Goal: Task Accomplishment & Management: Use online tool/utility

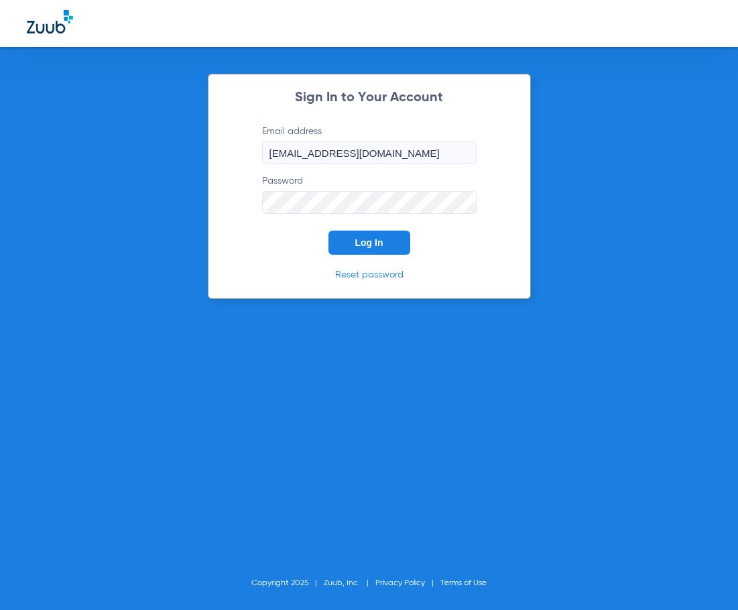
click at [362, 233] on button "Log In" at bounding box center [370, 243] width 82 height 24
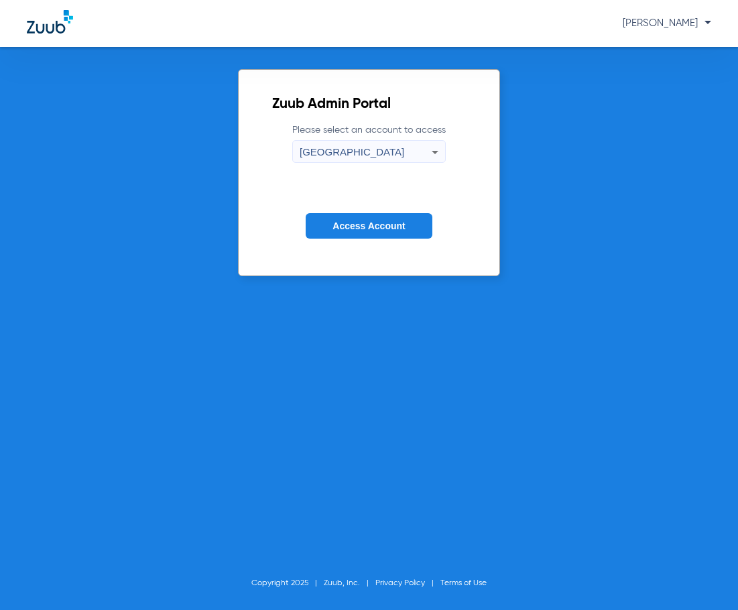
click at [350, 219] on button "Access Account" at bounding box center [369, 226] width 126 height 26
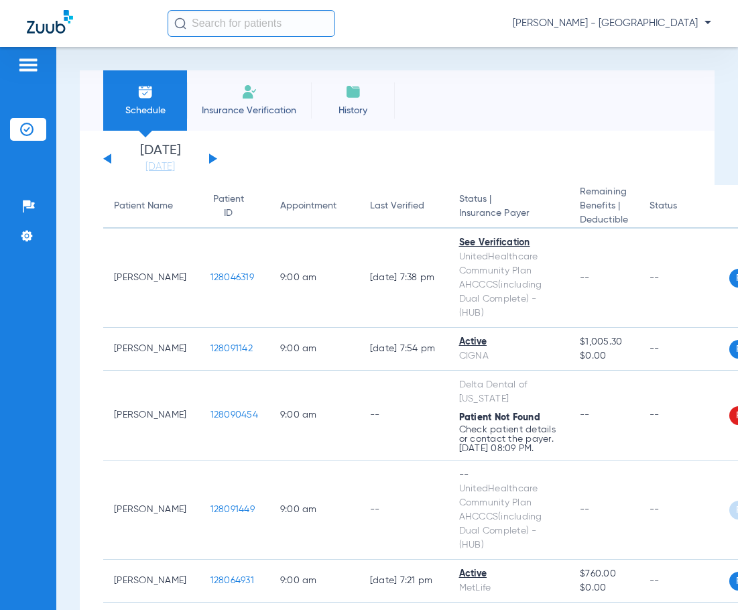
click at [272, 30] on input "text" at bounding box center [252, 23] width 168 height 27
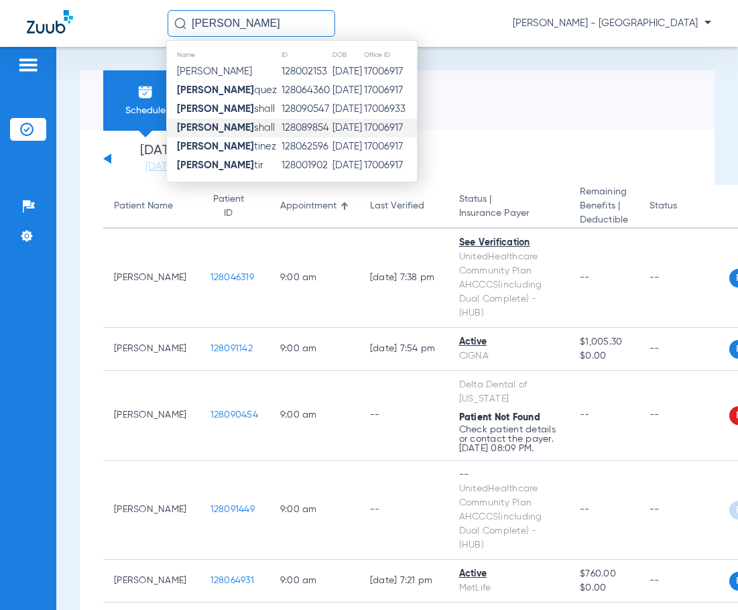
type input "ELIZABETH MAR"
click at [271, 126] on td "Elizabeth Mar shall" at bounding box center [224, 128] width 114 height 19
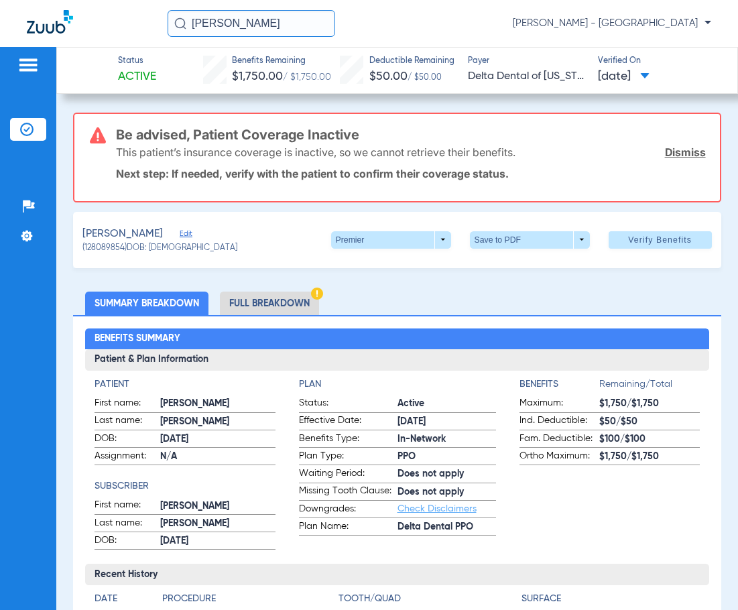
click at [667, 168] on p "Next step: If needed, verify with the patient to confirm their coverage status." at bounding box center [411, 173] width 590 height 13
click at [684, 156] on link "Dismiss" at bounding box center [685, 152] width 41 height 13
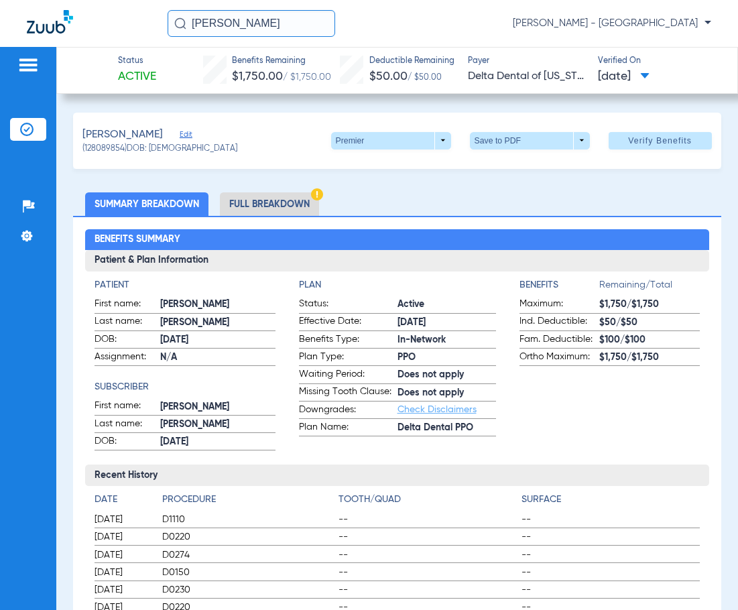
drag, startPoint x: 307, startPoint y: 33, endPoint x: -144, endPoint y: 52, distance: 451.1
click at [0, 52] on html "ELIZABETH MAR Anna Stahlkopf - South Tucson Patients Insurance Verification Set…" at bounding box center [369, 305] width 738 height 610
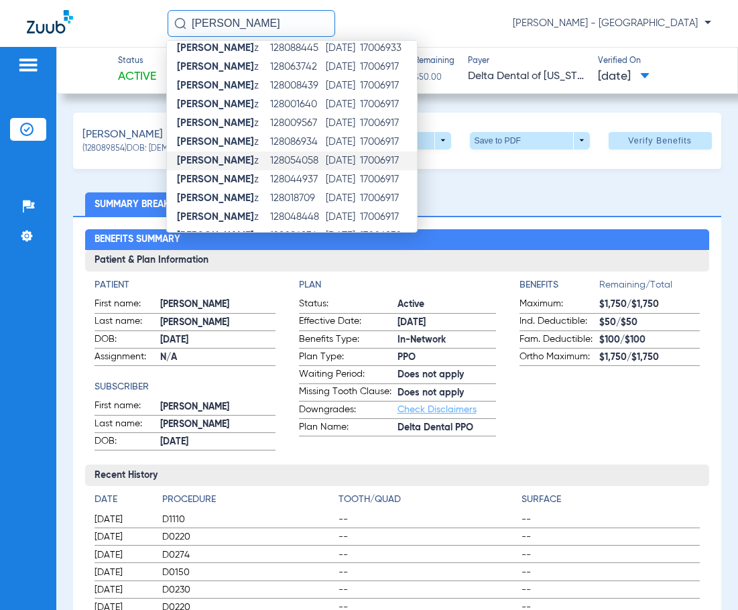
scroll to position [62, 0]
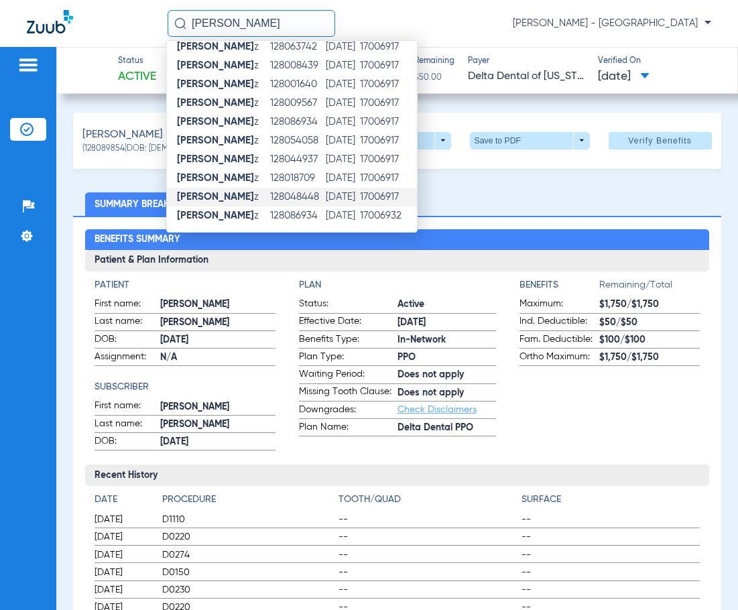
type input "FRANCISCO MARTINE"
click at [298, 192] on td "128048448" at bounding box center [298, 197] width 56 height 19
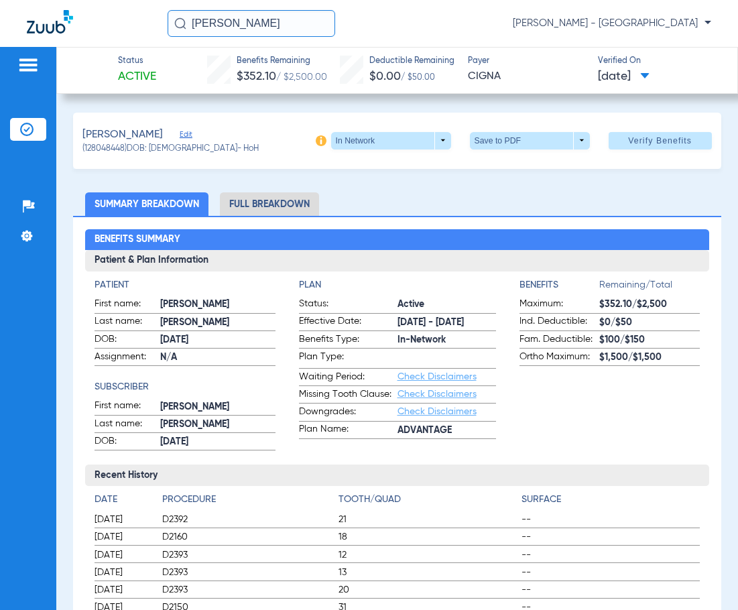
drag, startPoint x: 307, startPoint y: 27, endPoint x: 86, endPoint y: 56, distance: 223.1
click at [88, 56] on app-portal-wrapper "FRANCISCO MARTINE Anna Stahlkopf - South Tucson Patients Insurance Verification…" at bounding box center [369, 328] width 738 height 657
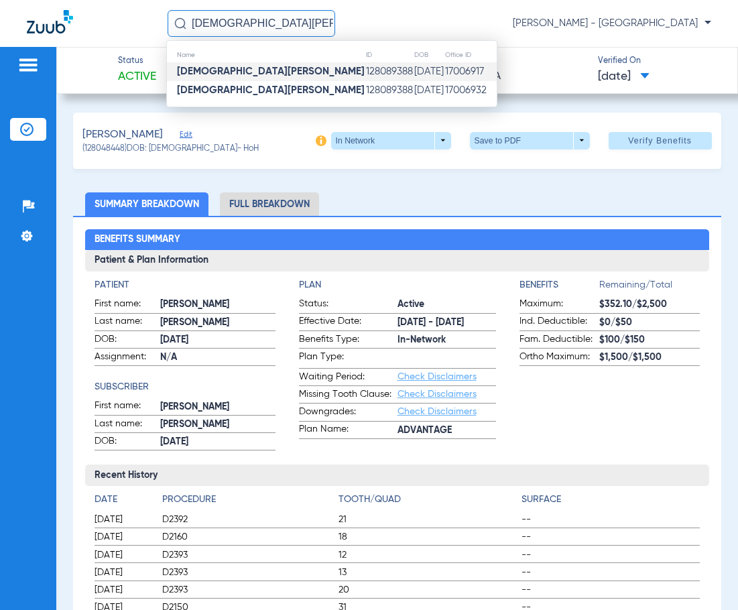
type input "JESUS GALAZ"
click at [445, 68] on td "17006917" at bounding box center [471, 71] width 52 height 19
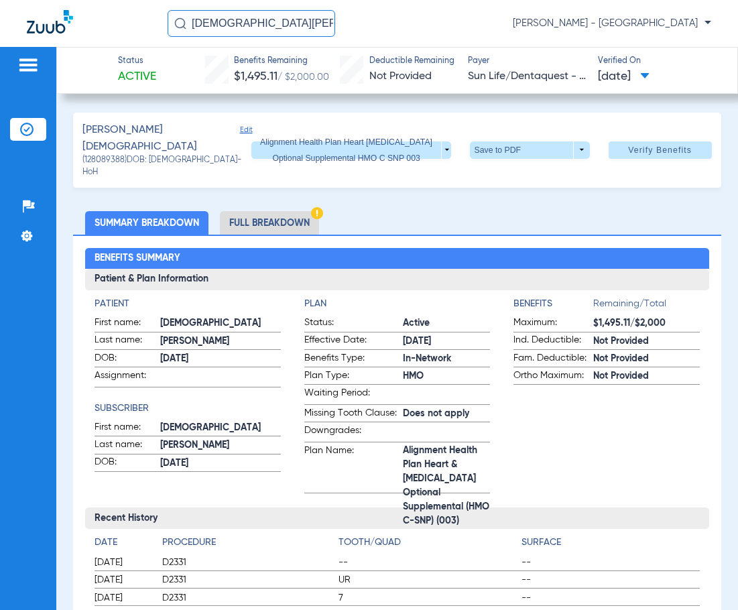
drag, startPoint x: 286, startPoint y: 21, endPoint x: -144, endPoint y: 17, distance: 429.2
click at [0, 17] on html "JESUS GALAZ Anna Stahlkopf - South Tucson Patients Insurance Verification Setup…" at bounding box center [369, 305] width 738 height 610
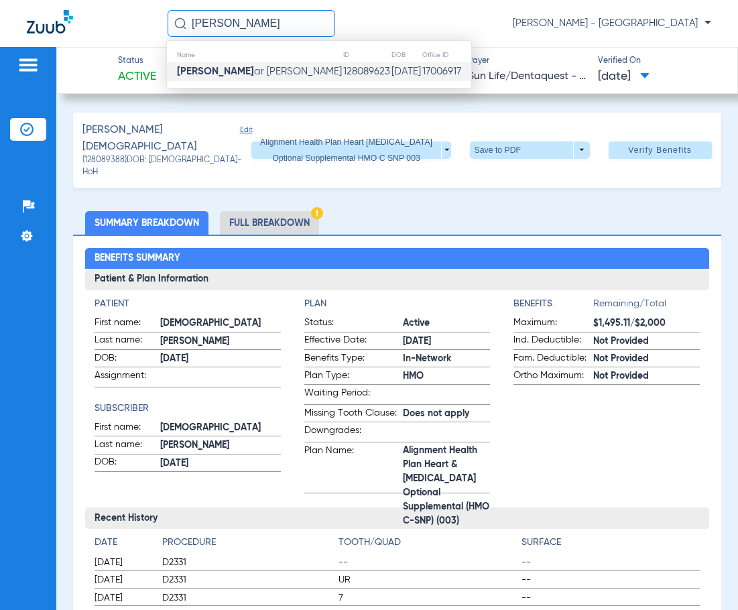
type input "JAIME GAND"
click at [391, 77] on td "01/07/1957" at bounding box center [406, 71] width 31 height 19
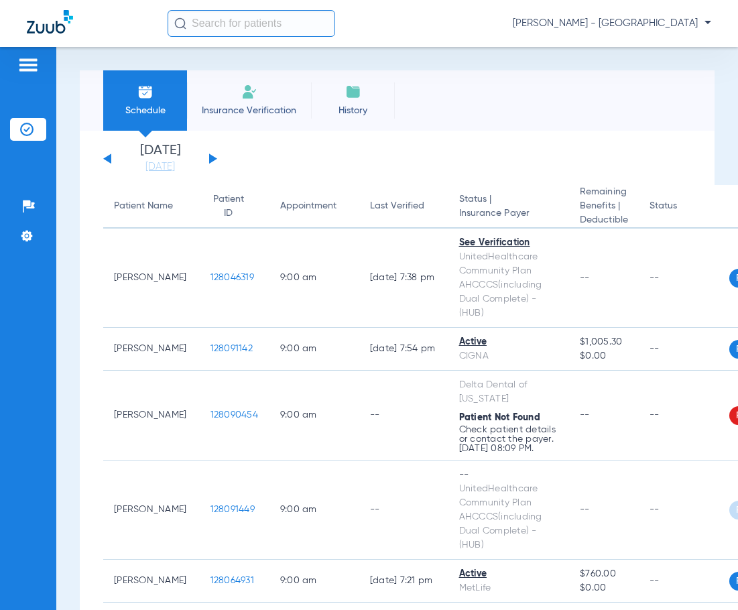
click at [262, 11] on input "text" at bounding box center [252, 23] width 168 height 27
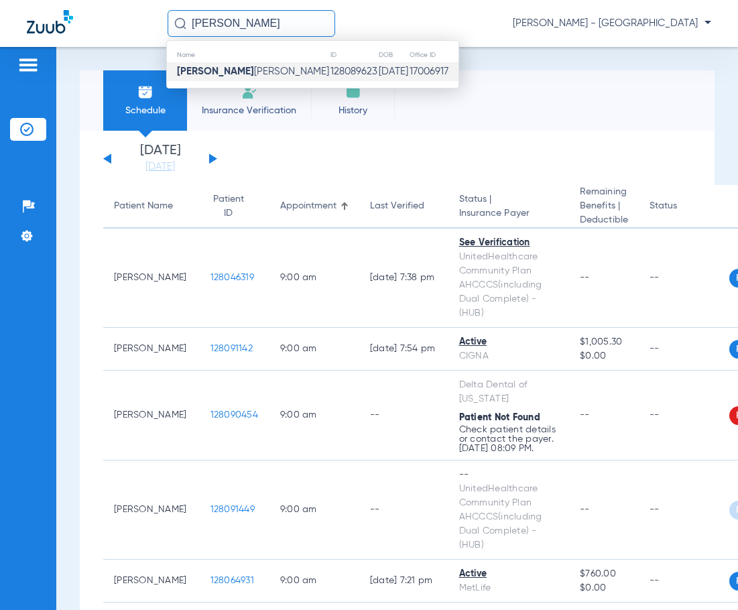
type input "jaime gandar"
click at [330, 69] on td "128089623" at bounding box center [354, 71] width 48 height 19
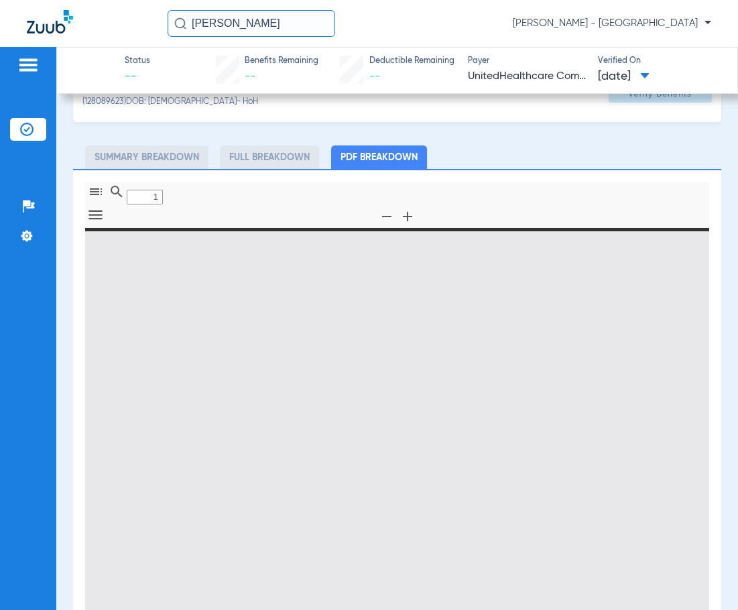
scroll to position [67, 0]
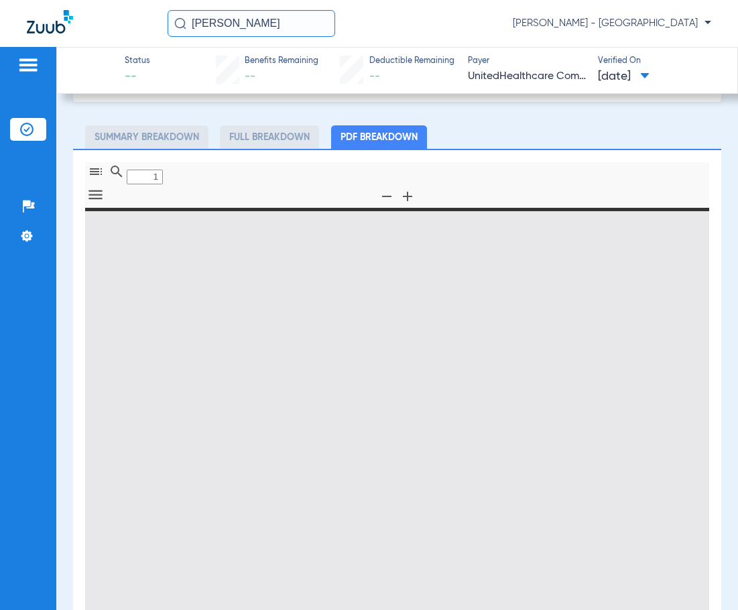
click at [292, 97] on div "Gandar Montes, Jaime Edit (128089623) DOB: 01/07/1957 - HoH Verify Benefits" at bounding box center [397, 74] width 648 height 56
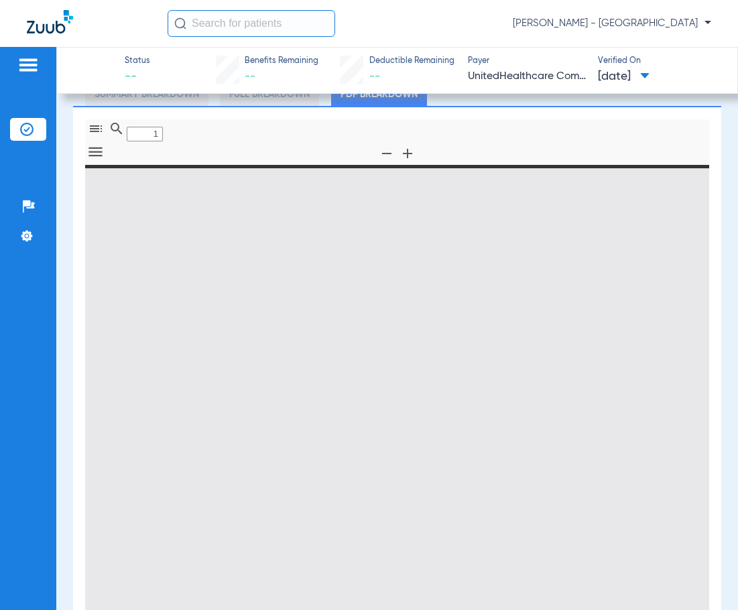
scroll to position [134, 0]
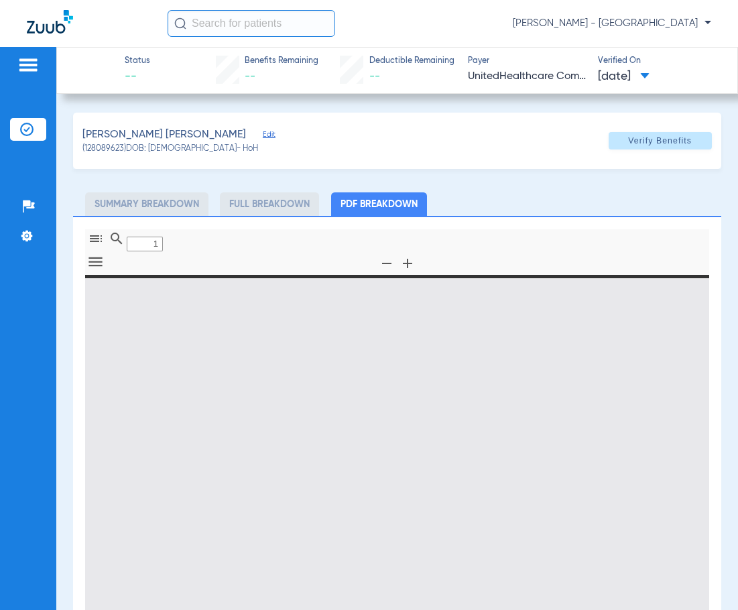
type input "0"
select select "page-width"
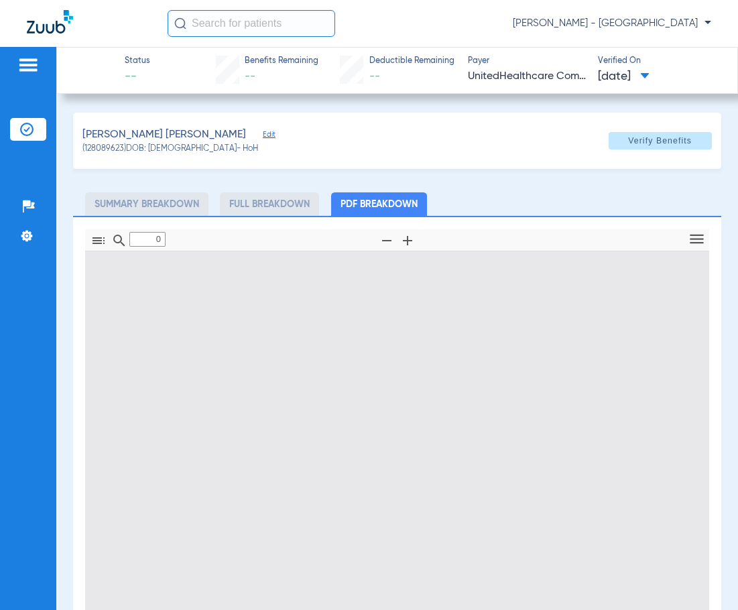
type input "1"
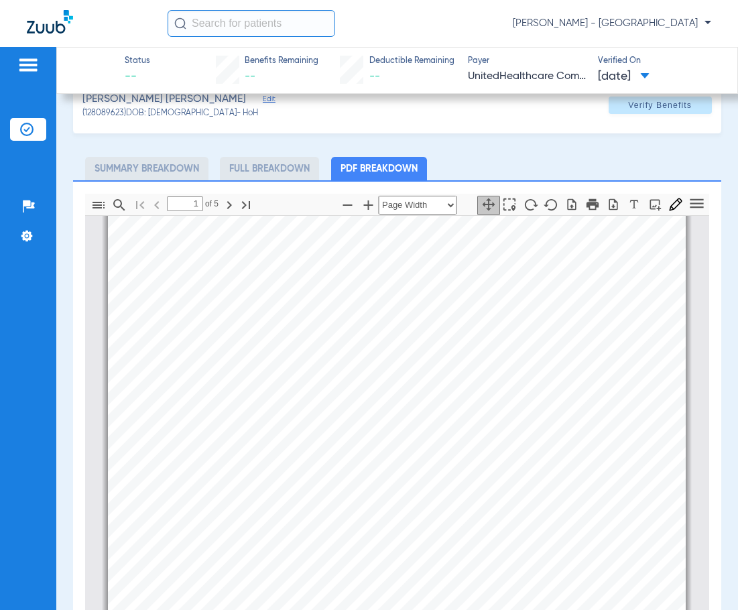
scroll to position [67, 0]
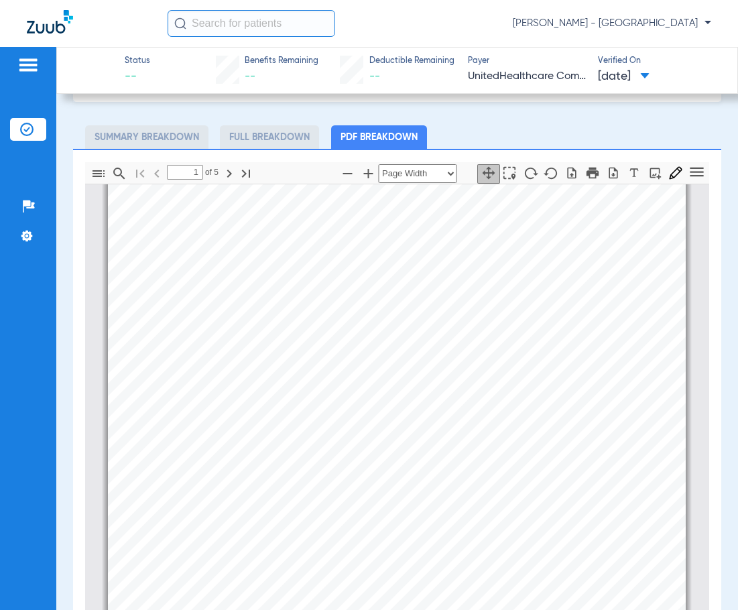
click at [199, 26] on input "text" at bounding box center [252, 23] width 168 height 27
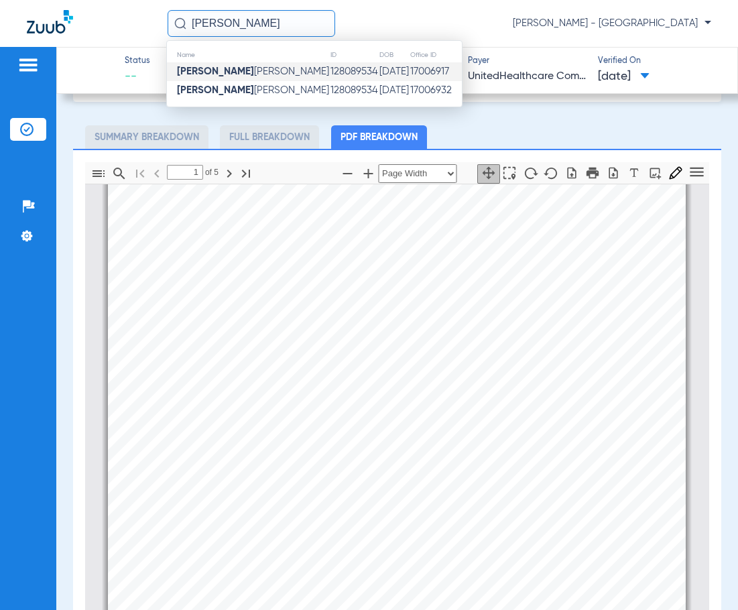
type input "TORREAN"
click at [330, 78] on td "128089534" at bounding box center [354, 71] width 49 height 19
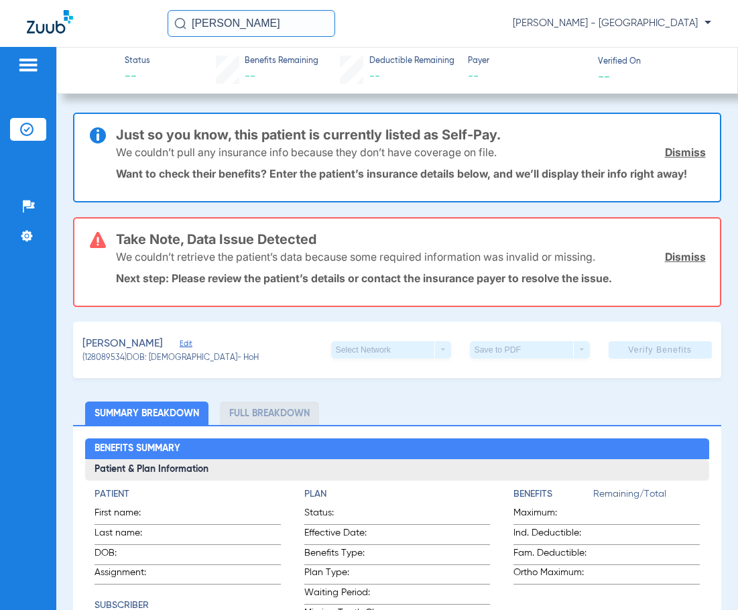
drag, startPoint x: 266, startPoint y: 36, endPoint x: 95, endPoint y: 21, distance: 171.6
click at [97, 21] on div "TORREAN Anna Stahlkopf - South Tucson" at bounding box center [369, 23] width 738 height 47
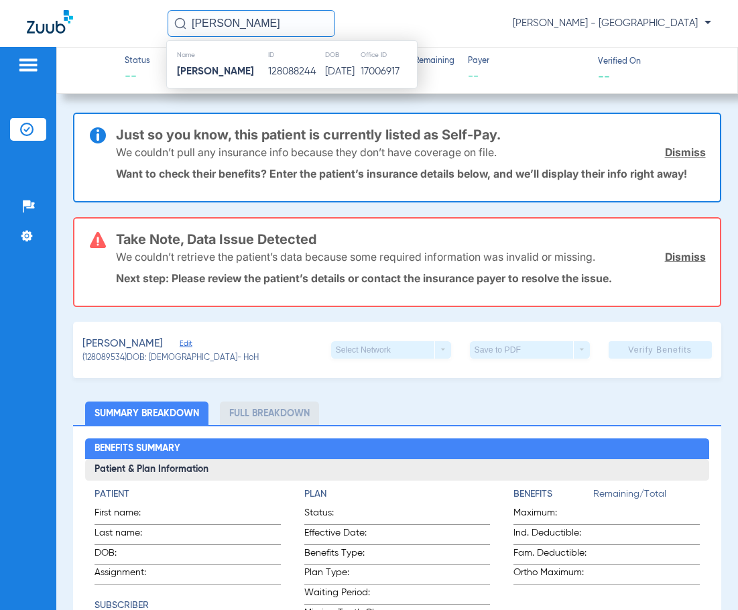
type input "HECTOR MERAZ"
click at [237, 68] on strong "Hector Meraz" at bounding box center [215, 71] width 77 height 10
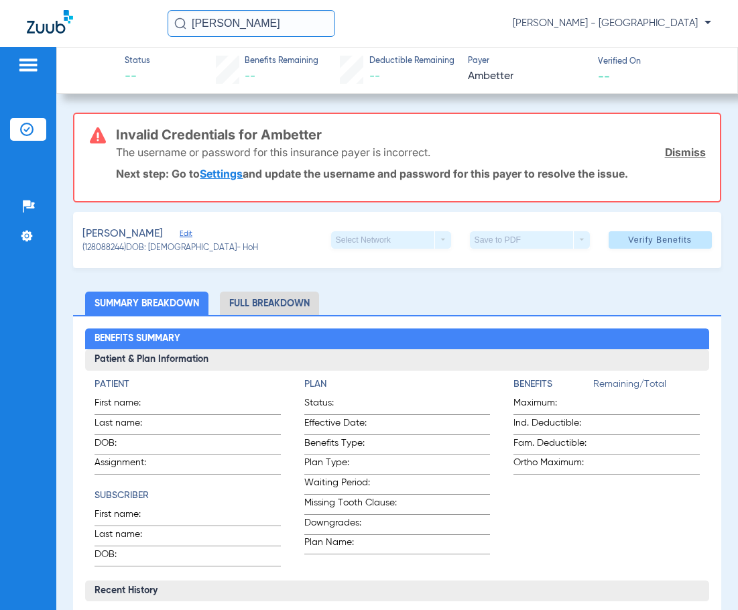
drag, startPoint x: 302, startPoint y: 27, endPoint x: 104, endPoint y: 31, distance: 198.5
click at [105, 31] on div "HECTOR MERAZ Anna Stahlkopf - South Tucson" at bounding box center [369, 23] width 738 height 47
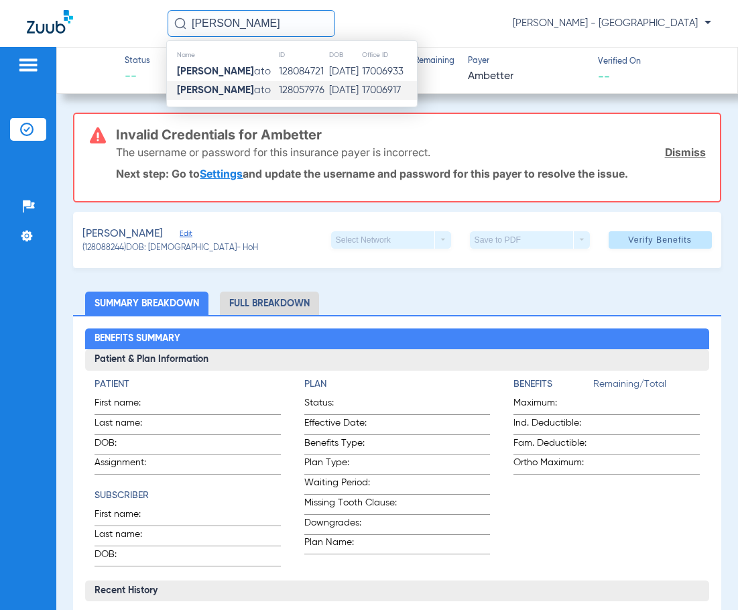
type input "REBECCA SPOS"
click at [329, 83] on td "07/16/1974" at bounding box center [345, 90] width 33 height 19
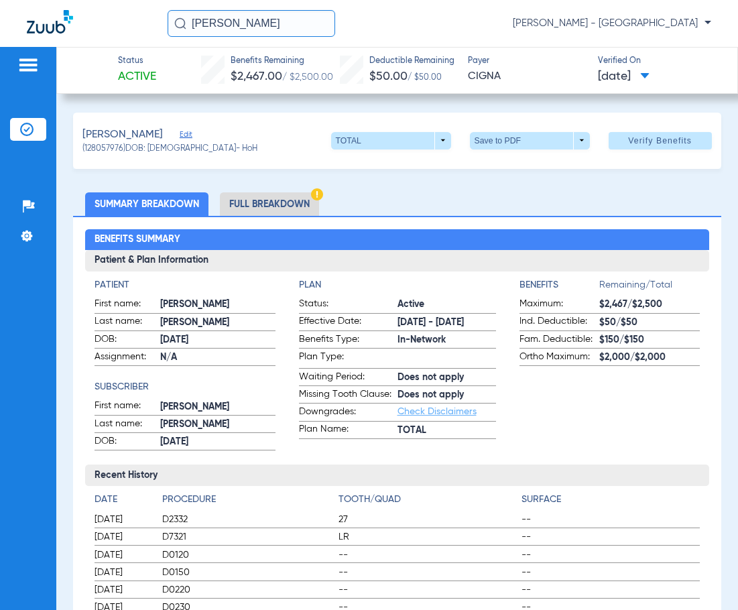
drag, startPoint x: 276, startPoint y: 23, endPoint x: -7, endPoint y: 50, distance: 283.6
click at [0, 50] on html "REBECCA SPOS Anna Stahlkopf - South Tucson Patients Insurance Verification Setu…" at bounding box center [369, 305] width 738 height 610
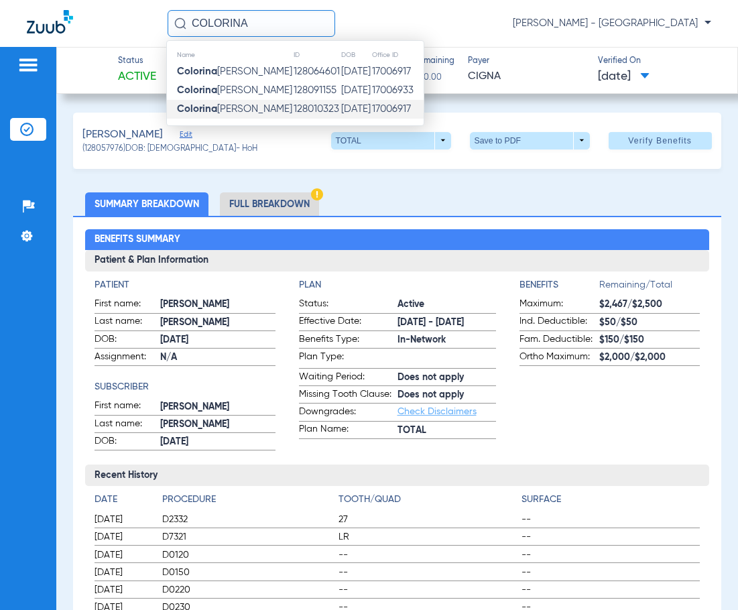
type input "COLORINA"
click at [316, 109] on td "128010323" at bounding box center [317, 109] width 48 height 19
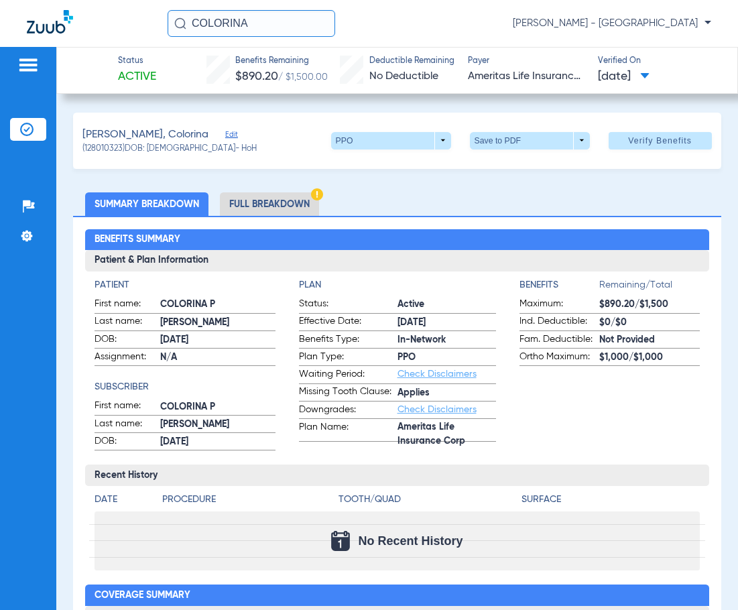
drag, startPoint x: 266, startPoint y: 30, endPoint x: 182, endPoint y: 30, distance: 84.5
click at [205, 30] on input "COLORINA" at bounding box center [252, 23] width 168 height 27
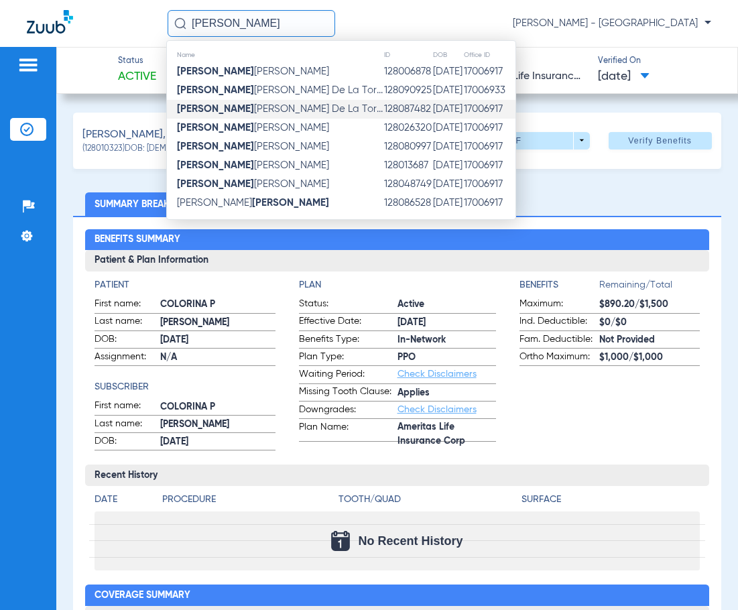
type input "GREGORIO"
click at [245, 111] on span "Gregorio Acosta De La Tor..." at bounding box center [280, 109] width 206 height 10
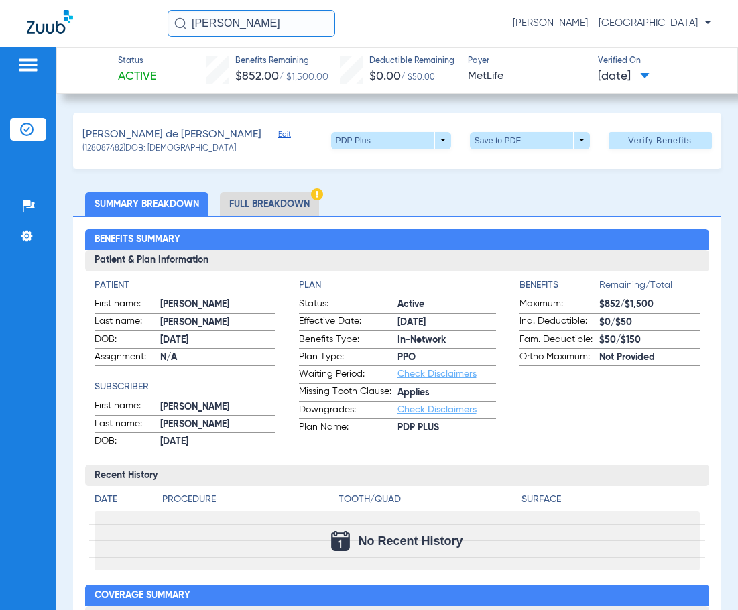
drag, startPoint x: 269, startPoint y: 29, endPoint x: 32, endPoint y: 32, distance: 236.8
click at [32, 32] on div "GREGORIO Anna Stahlkopf - South Tucson" at bounding box center [369, 23] width 738 height 47
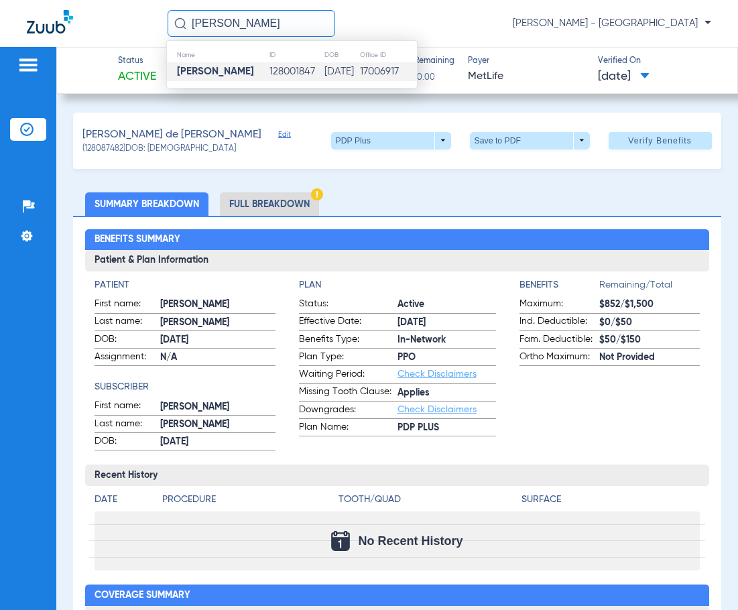
type input "ESMERALDA FLORES"
click at [269, 67] on td "128001847" at bounding box center [296, 71] width 54 height 19
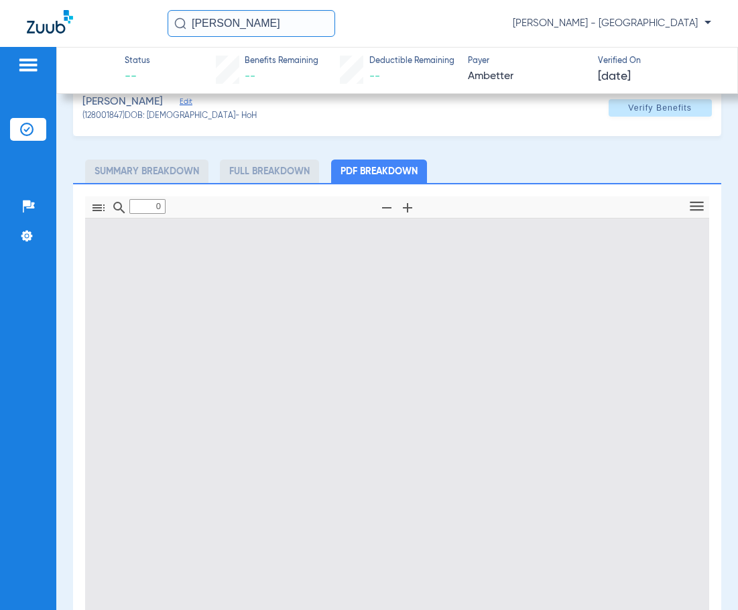
scroll to position [134, 0]
type input "1"
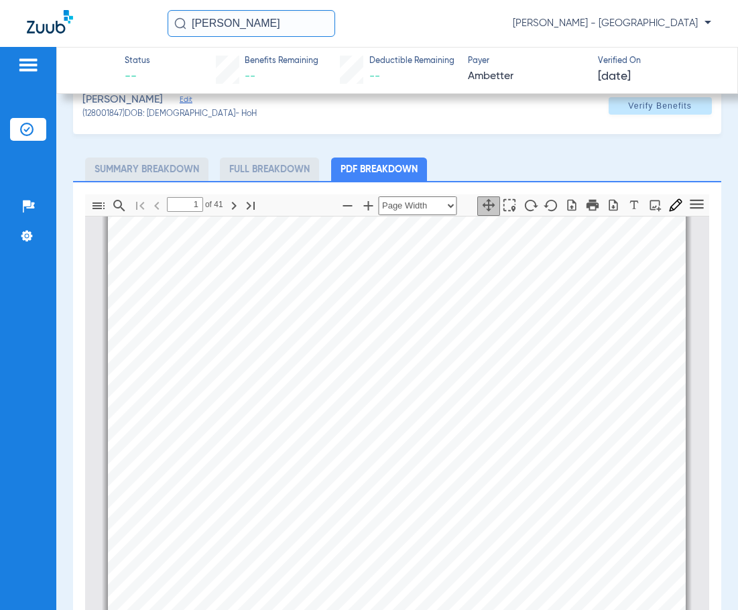
scroll to position [6, 0]
drag, startPoint x: 319, startPoint y: 23, endPoint x: -48, endPoint y: 74, distance: 370.3
click at [0, 74] on html "ESMERALDA FLORES Anna Stahlkopf - South Tucson Patients Insurance Verification …" at bounding box center [369, 305] width 738 height 610
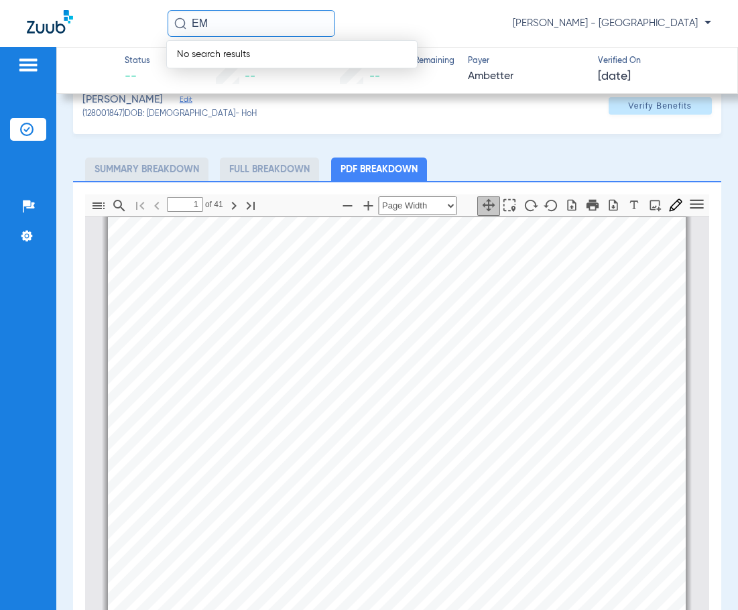
type input "E"
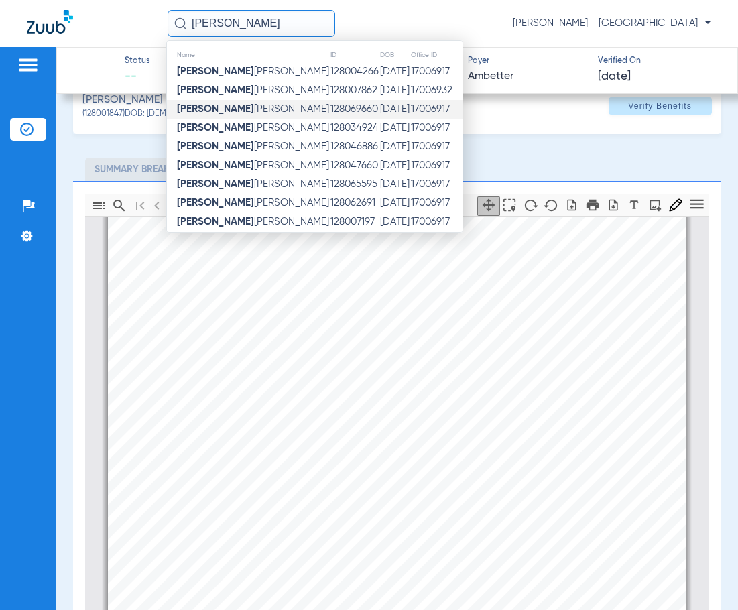
type input "EMMANUEL"
click at [380, 107] on td "12/25/1980" at bounding box center [395, 109] width 31 height 19
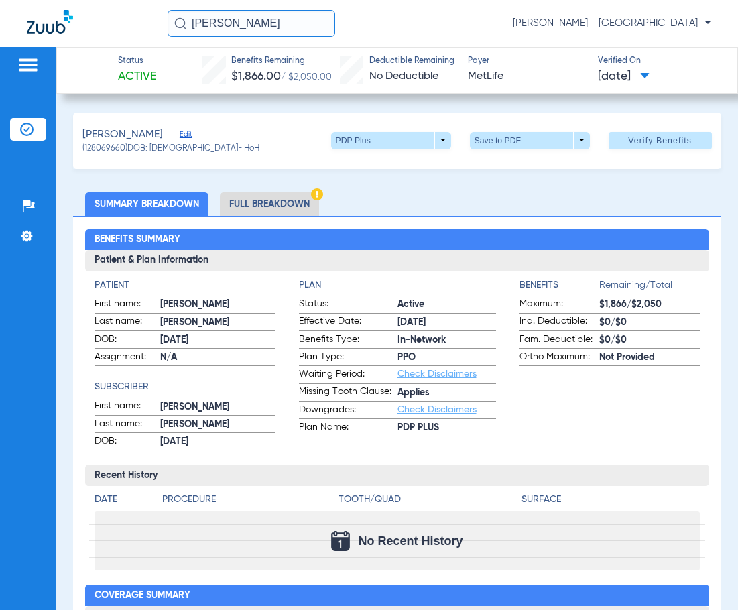
drag, startPoint x: 306, startPoint y: 19, endPoint x: -321, endPoint y: 32, distance: 626.5
click at [0, 32] on html "EMMANUEL Anna Stahlkopf - South Tucson Patients Insurance Verification Setup He…" at bounding box center [369, 305] width 738 height 610
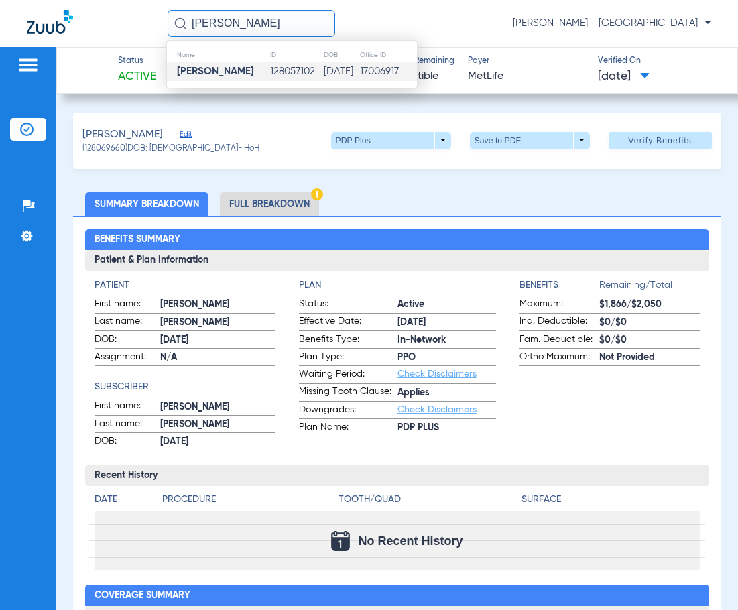
type input "CLARA ACEDO"
click at [280, 72] on td "128057102" at bounding box center [297, 71] width 54 height 19
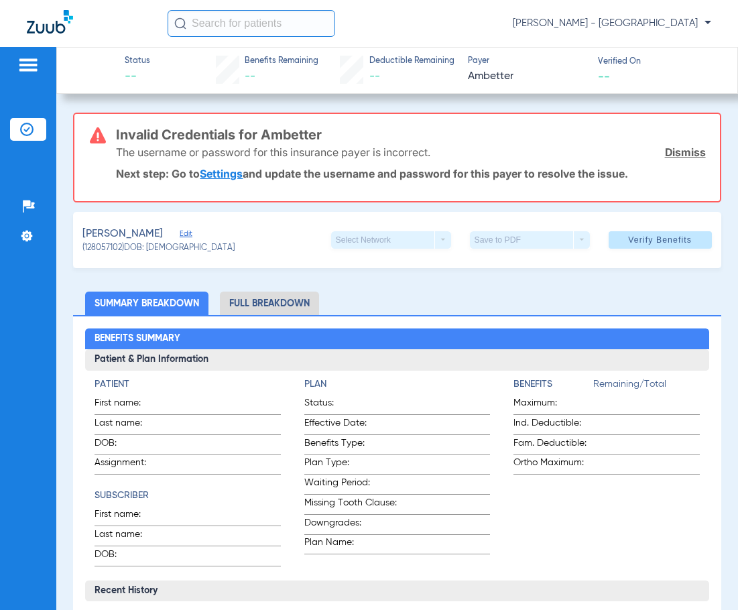
click at [223, 15] on input "text" at bounding box center [252, 23] width 168 height 27
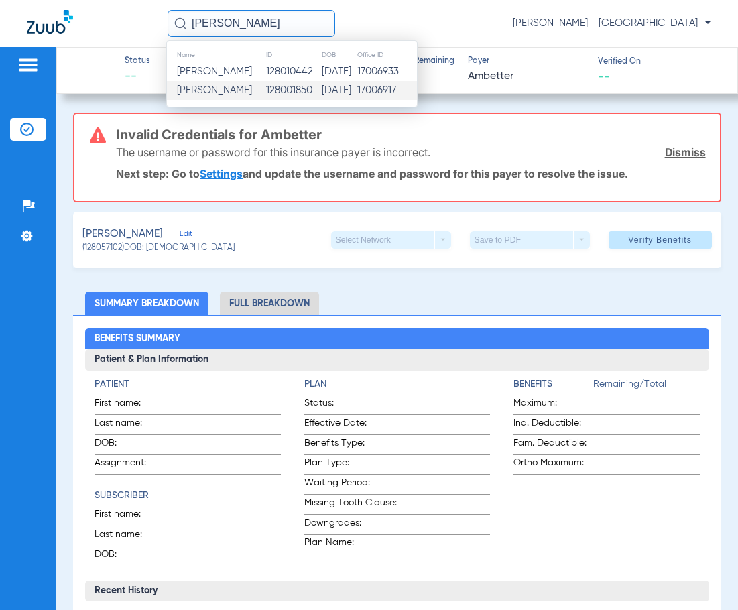
type input "[PERSON_NAME]"
click at [320, 84] on td "128001850" at bounding box center [294, 90] width 56 height 19
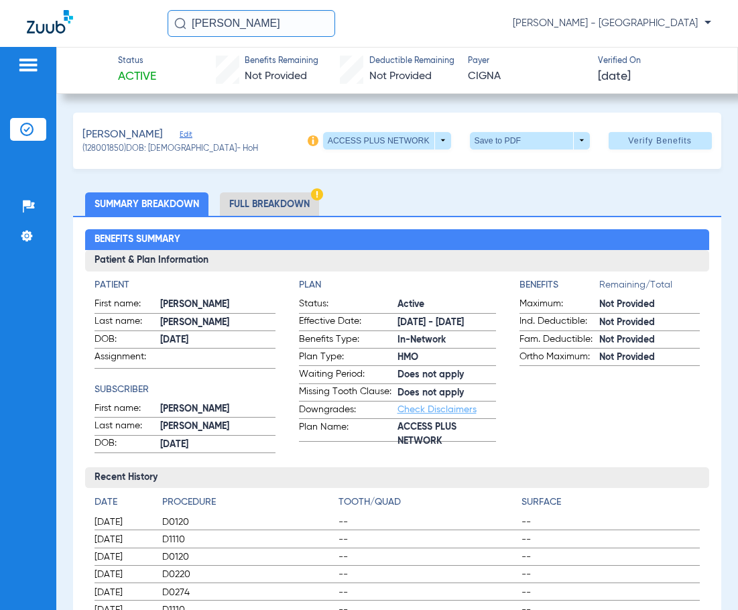
drag, startPoint x: 290, startPoint y: 21, endPoint x: 152, endPoint y: 40, distance: 139.4
click at [156, 39] on div "[PERSON_NAME] [PERSON_NAME] - [GEOGRAPHIC_DATA]" at bounding box center [369, 23] width 738 height 47
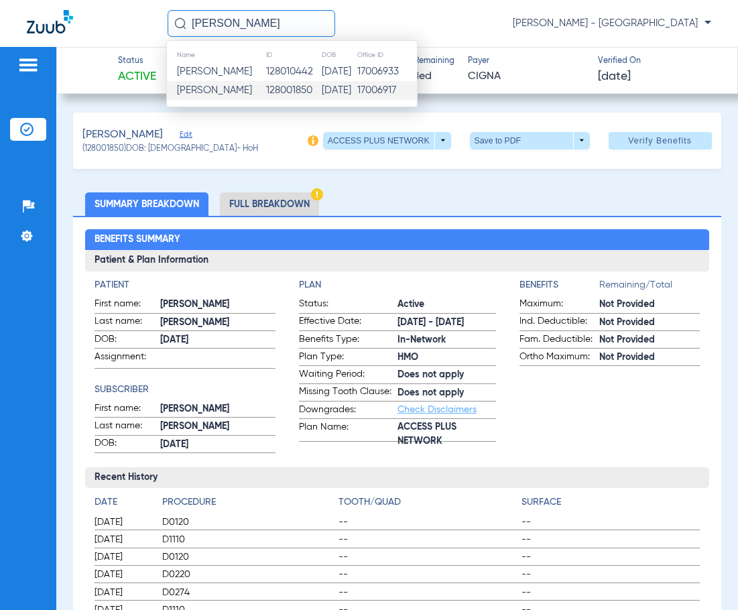
type input "[PERSON_NAME]"
drag, startPoint x: 323, startPoint y: 95, endPoint x: 330, endPoint y: 91, distance: 7.8
click at [321, 95] on td "128001850" at bounding box center [294, 90] width 56 height 19
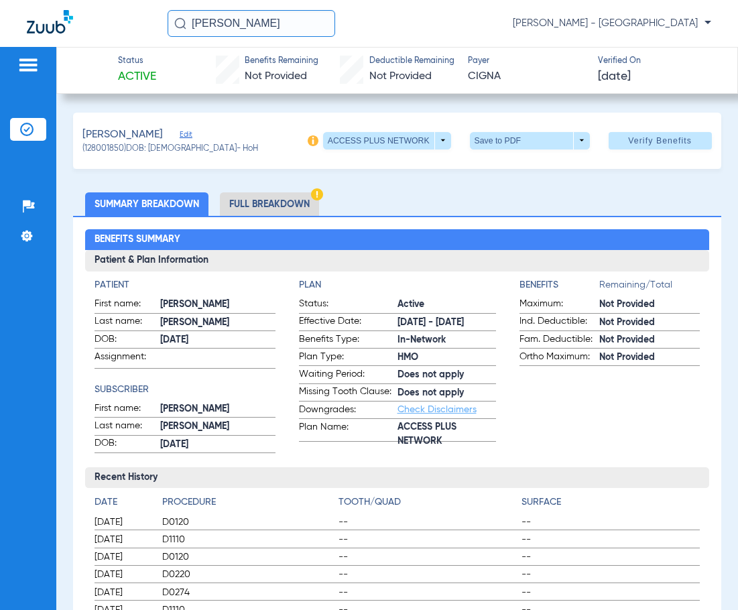
drag, startPoint x: 314, startPoint y: 18, endPoint x: 78, endPoint y: 23, distance: 236.1
click at [97, 23] on div "[PERSON_NAME] [PERSON_NAME] - [GEOGRAPHIC_DATA]" at bounding box center [369, 23] width 738 height 47
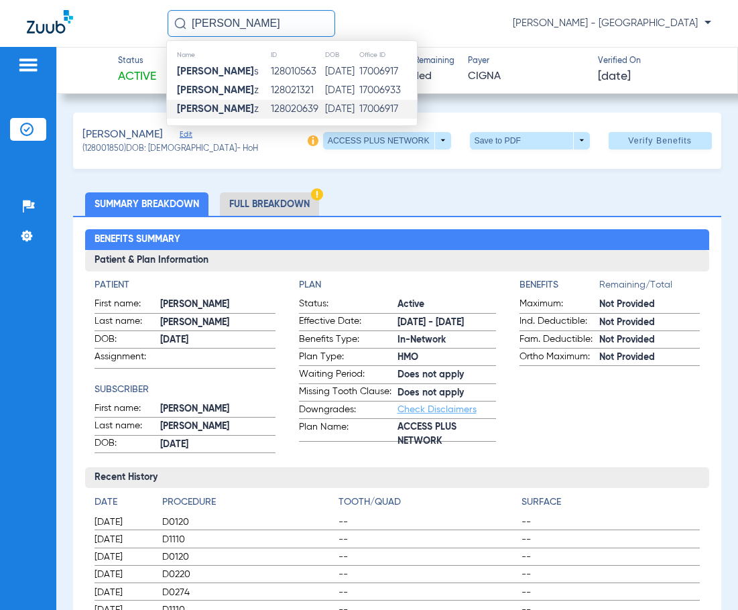
type input "[PERSON_NAME]"
click at [325, 106] on td "[DATE]" at bounding box center [342, 109] width 34 height 19
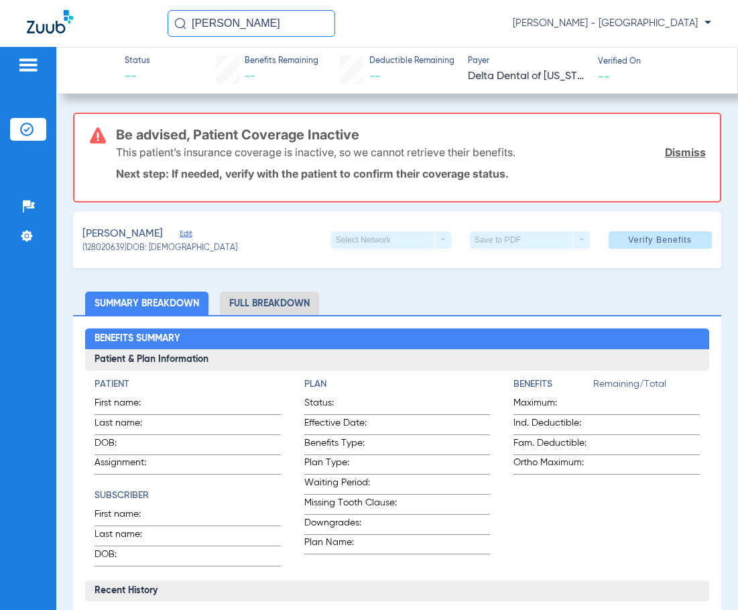
drag, startPoint x: 288, startPoint y: 27, endPoint x: 199, endPoint y: 27, distance: 89.9
click at [199, 27] on input "[PERSON_NAME]" at bounding box center [252, 23] width 168 height 27
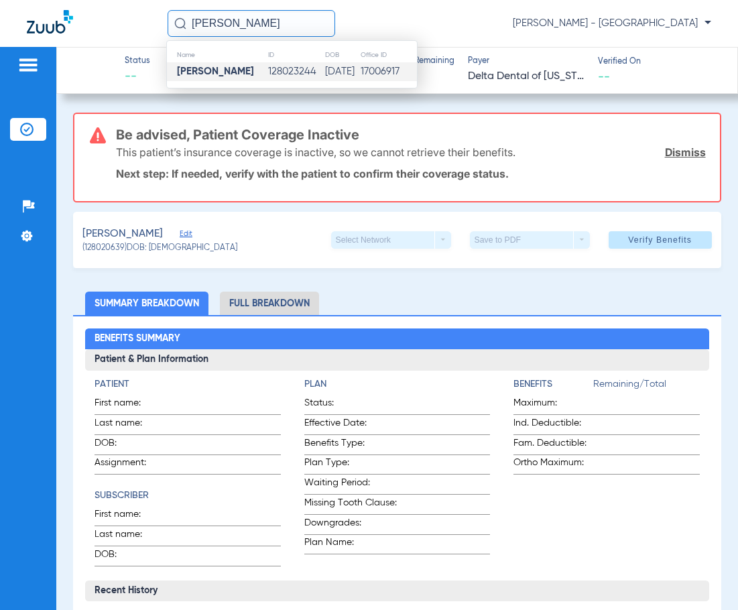
type input "[PERSON_NAME]"
click at [268, 64] on td "128023244" at bounding box center [296, 71] width 57 height 19
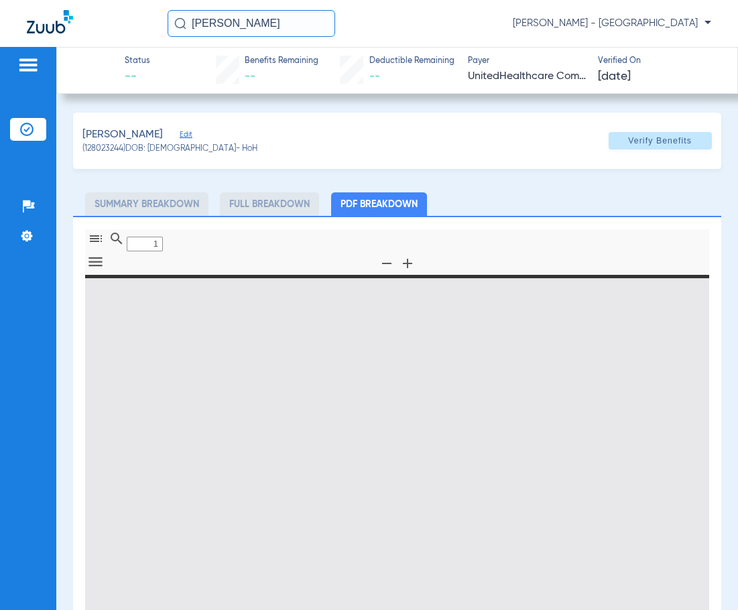
type input "0"
select select "page-width"
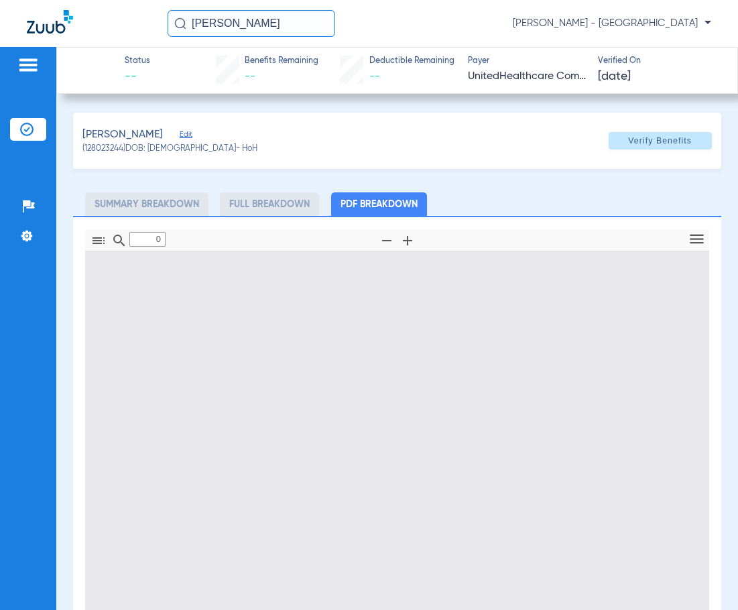
type input "1"
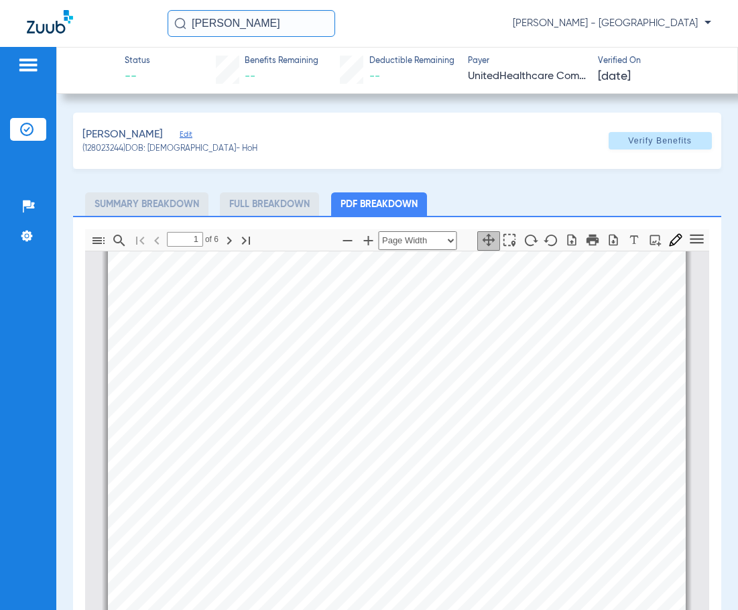
scroll to position [67, 0]
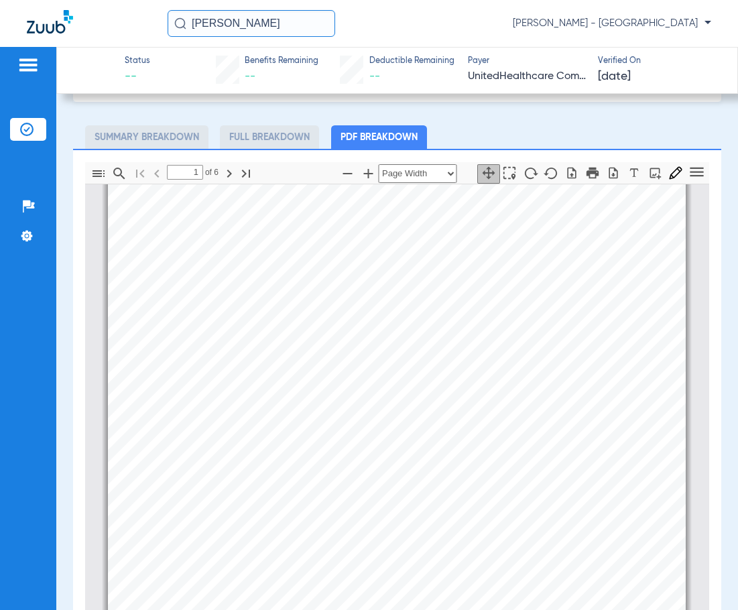
drag, startPoint x: 289, startPoint y: 23, endPoint x: 17, endPoint y: 20, distance: 272.3
click at [76, 20] on div "[PERSON_NAME] [PERSON_NAME] - [GEOGRAPHIC_DATA]" at bounding box center [369, 23] width 738 height 47
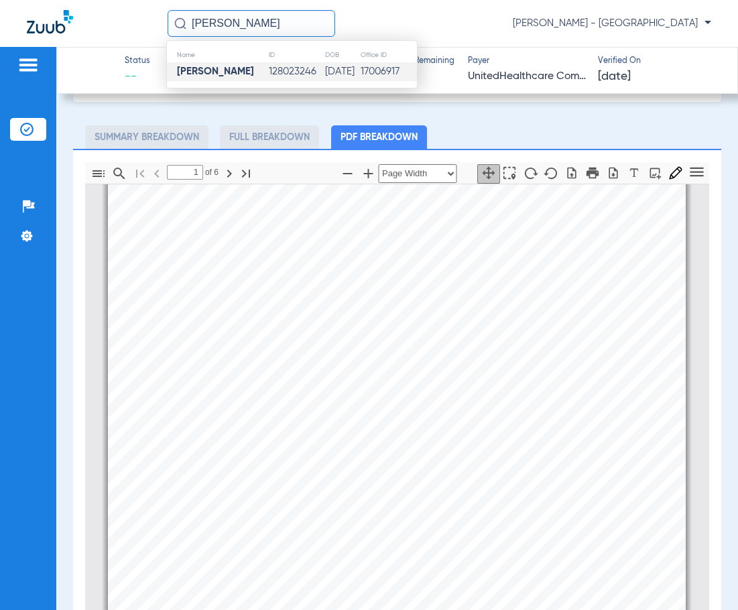
type input "[PERSON_NAME]"
click at [268, 68] on td "128023246" at bounding box center [296, 71] width 56 height 19
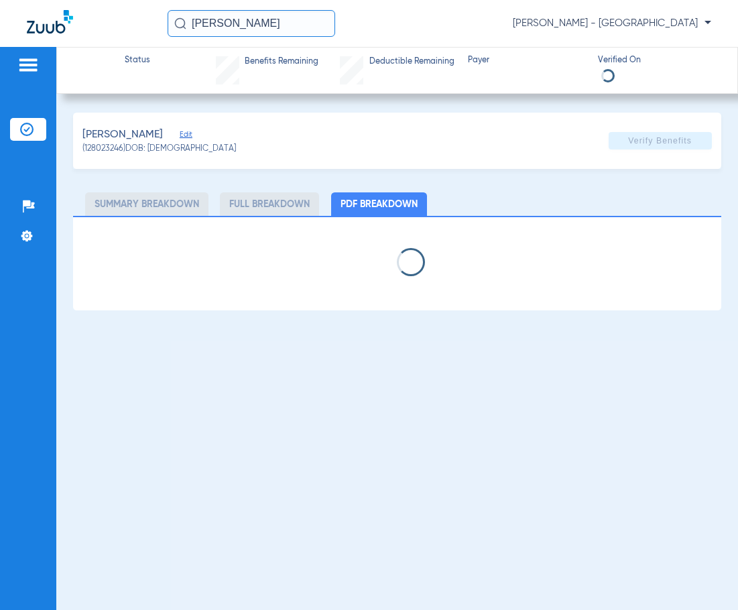
select select "page-width"
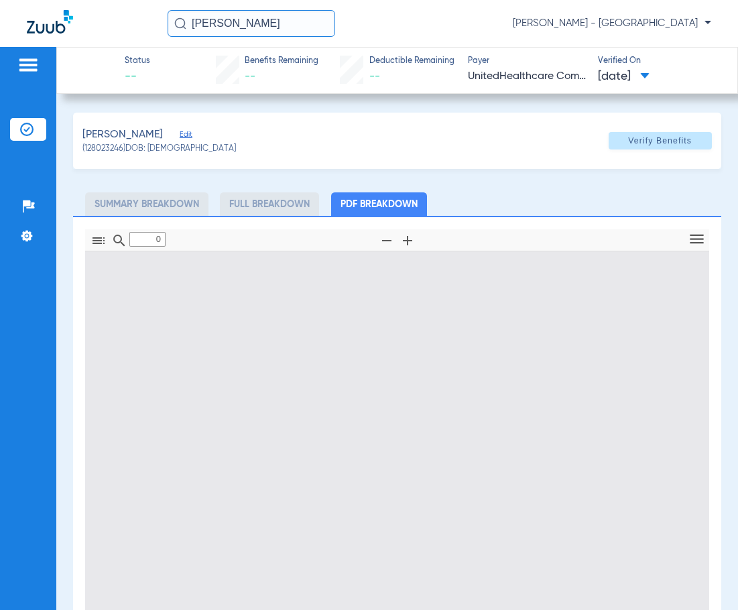
type input "1"
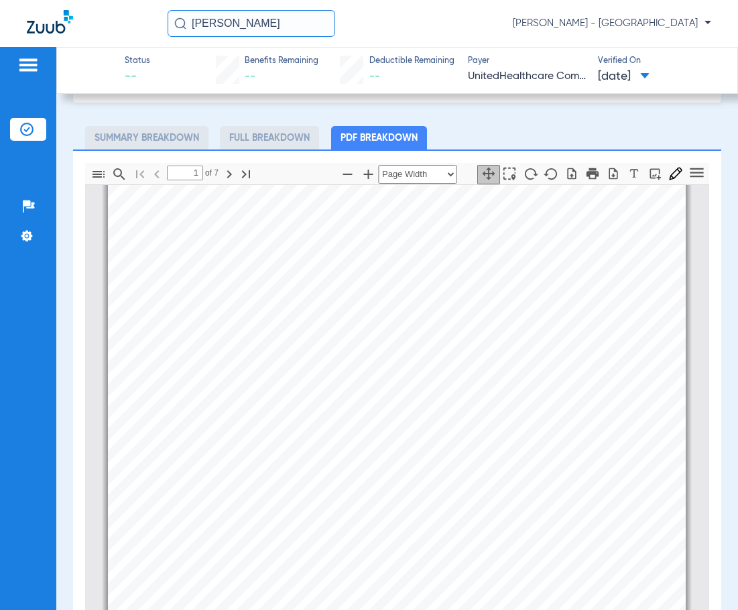
scroll to position [67, 0]
drag, startPoint x: 284, startPoint y: 28, endPoint x: 165, endPoint y: 25, distance: 118.7
click at [165, 25] on div "[PERSON_NAME] [PERSON_NAME] - [GEOGRAPHIC_DATA]" at bounding box center [369, 23] width 738 height 47
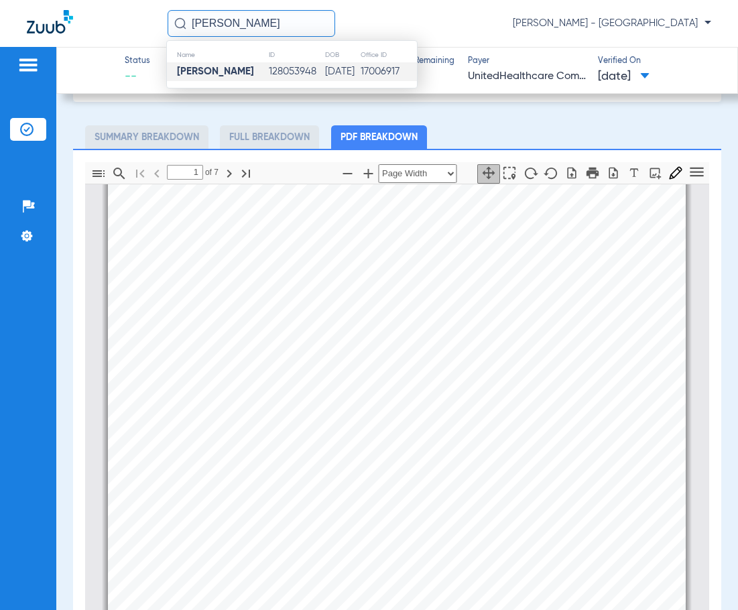
type input "[PERSON_NAME]"
click at [237, 67] on strong "[PERSON_NAME]" at bounding box center [215, 71] width 77 height 10
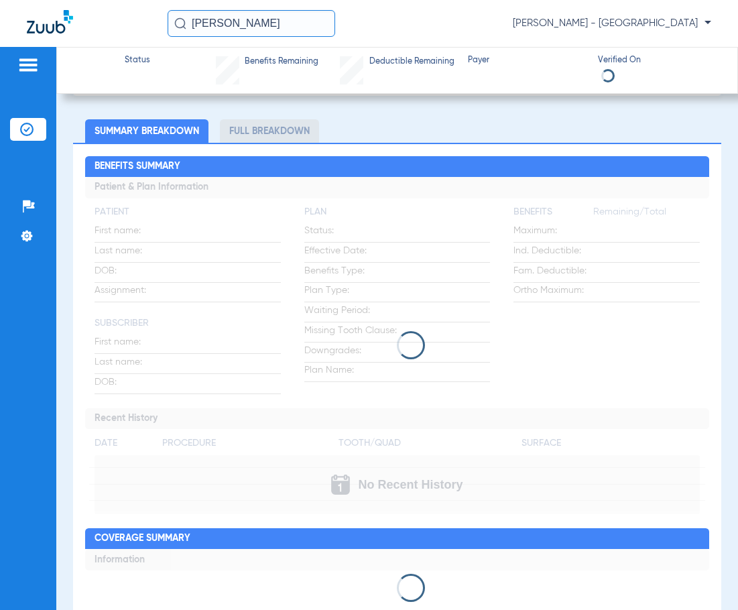
scroll to position [67, 0]
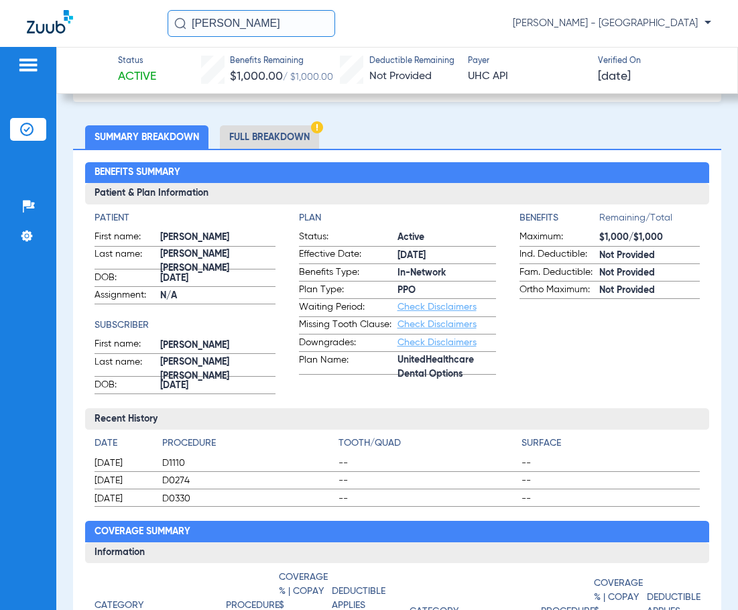
drag, startPoint x: 285, startPoint y: 21, endPoint x: 115, endPoint y: 27, distance: 170.5
click at [160, 26] on div "[PERSON_NAME] [PERSON_NAME] - [GEOGRAPHIC_DATA]" at bounding box center [369, 23] width 738 height 47
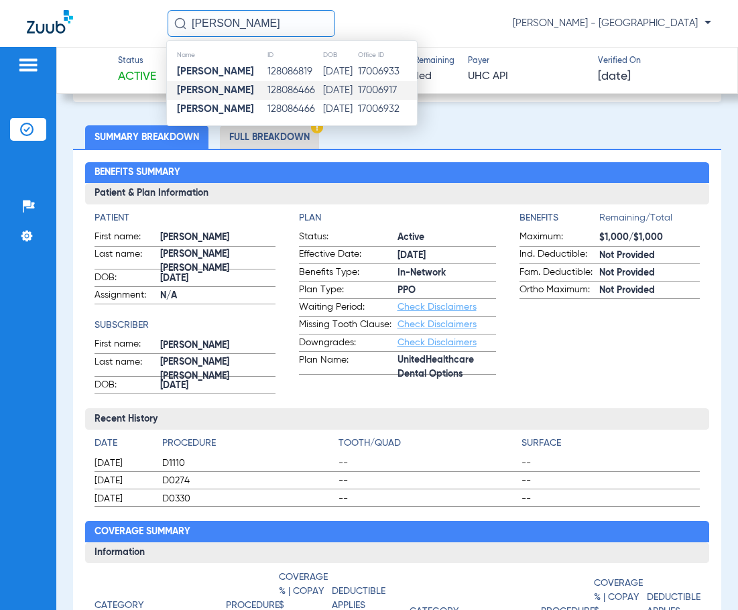
type input "[PERSON_NAME]"
click at [288, 93] on td "128086466" at bounding box center [295, 90] width 56 height 19
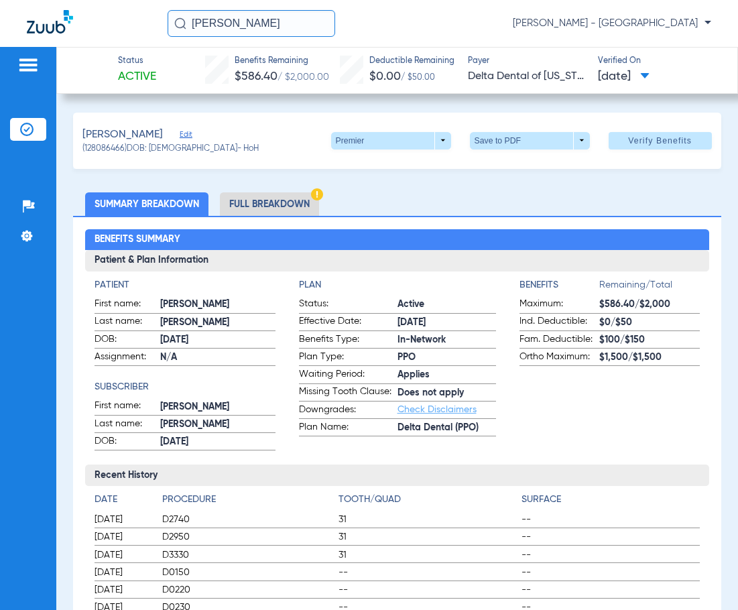
drag, startPoint x: 308, startPoint y: 22, endPoint x: 59, endPoint y: 52, distance: 250.6
click at [59, 52] on app-portal-wrapper "[PERSON_NAME] [PERSON_NAME] - South Tucson Patients Insurance Verification Setu…" at bounding box center [369, 328] width 738 height 657
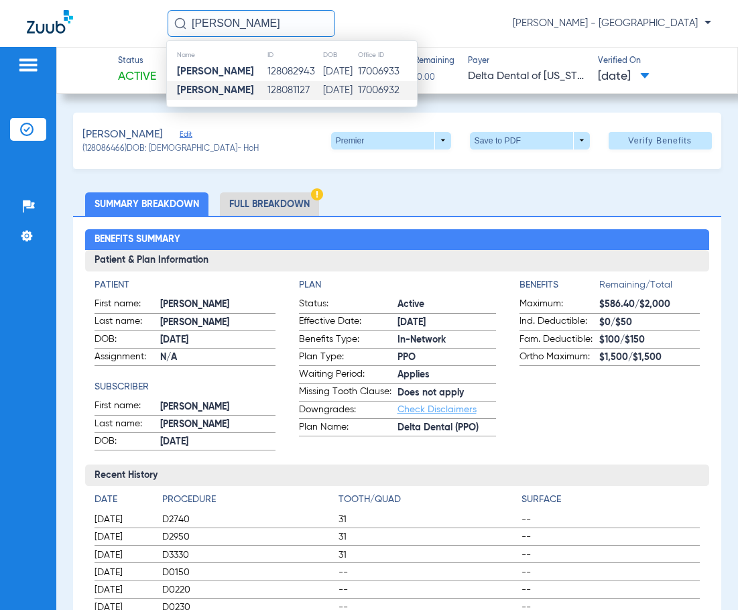
type input "[PERSON_NAME]"
click at [267, 95] on td "128081127" at bounding box center [295, 90] width 56 height 19
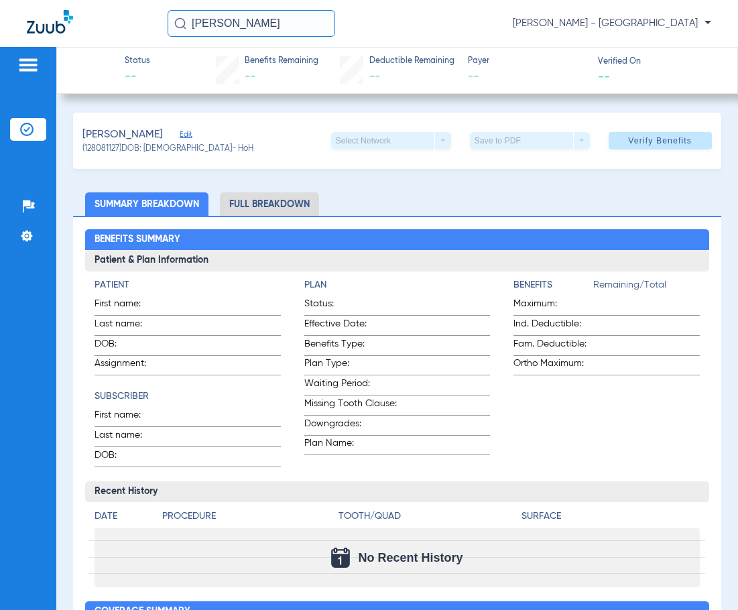
click at [301, 23] on input "[PERSON_NAME]" at bounding box center [252, 23] width 168 height 27
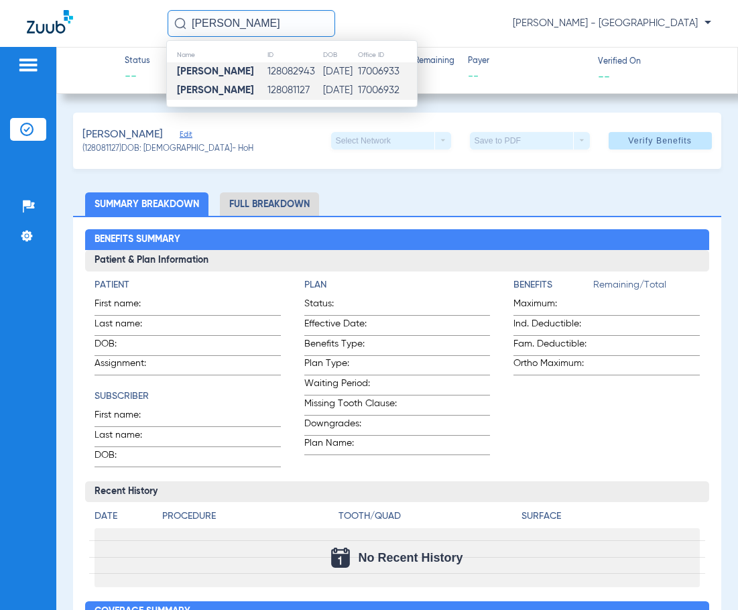
click at [296, 76] on td "128082943" at bounding box center [295, 71] width 56 height 19
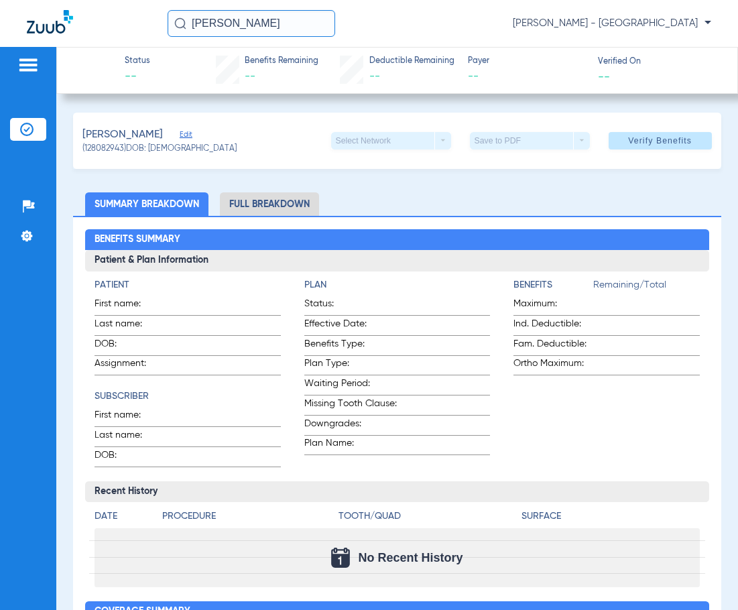
click at [300, 30] on input "[PERSON_NAME]" at bounding box center [252, 23] width 168 height 27
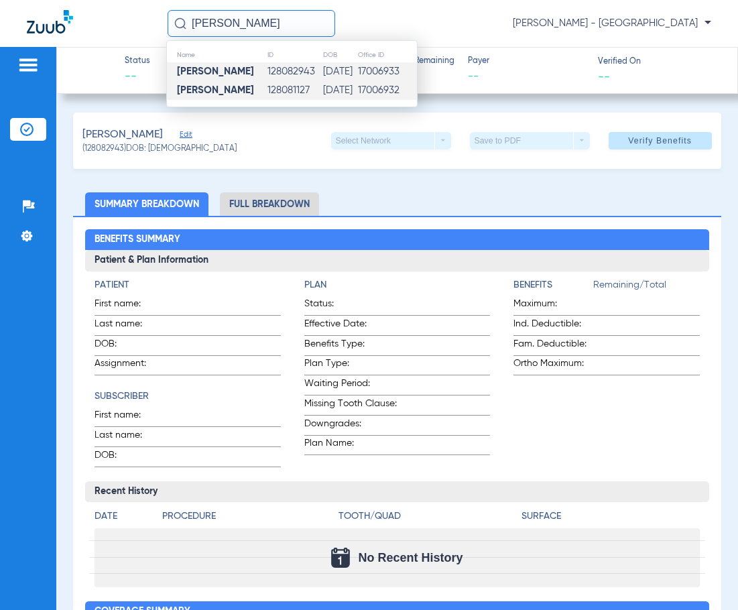
click at [282, 84] on td "128081127" at bounding box center [295, 90] width 56 height 19
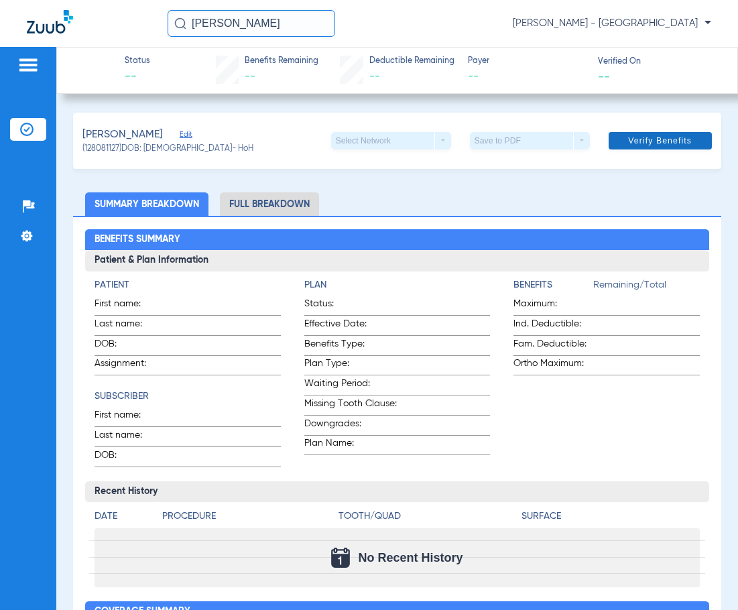
click at [641, 144] on span "Verify Benefits" at bounding box center [660, 140] width 64 height 11
